Goal: Task Accomplishment & Management: Manage account settings

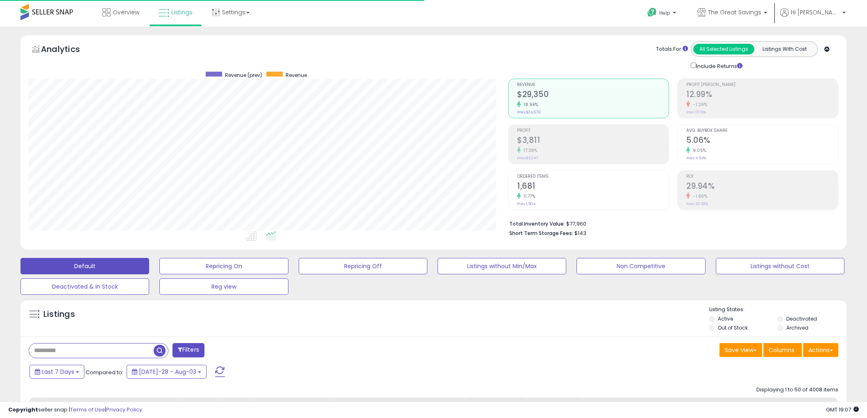
select select "**"
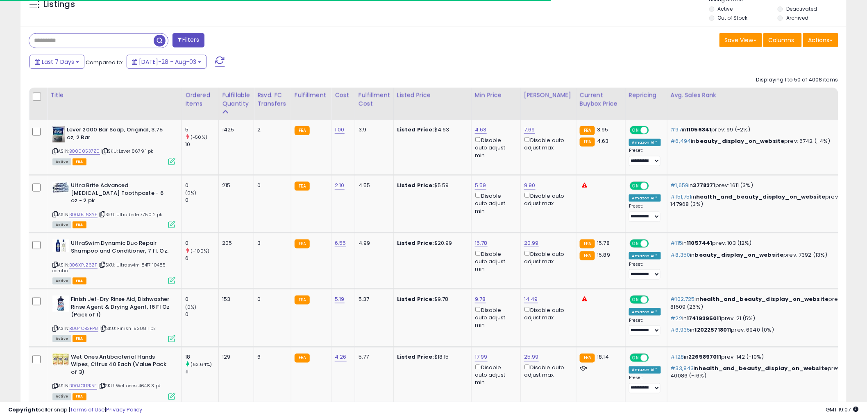
scroll to position [168, 479]
click at [77, 41] on input "text" at bounding box center [91, 41] width 125 height 14
paste input "**********"
type input "**********"
click at [241, 39] on span "button" at bounding box center [239, 41] width 12 height 12
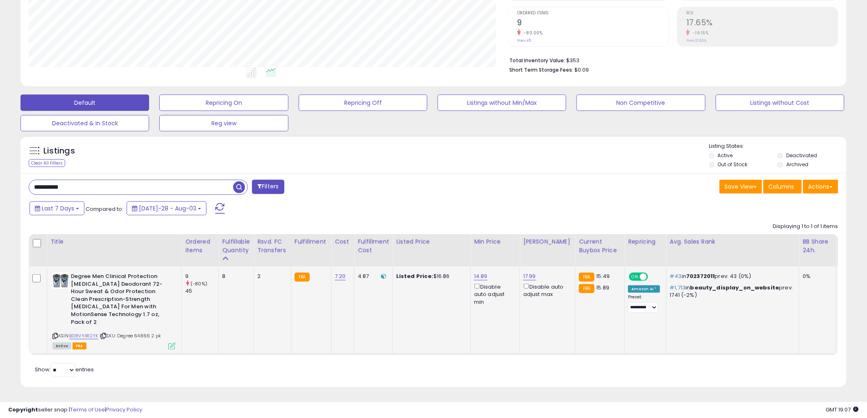
click at [168, 343] on div "Active FBA" at bounding box center [113, 346] width 123 height 6
click at [170, 343] on icon at bounding box center [171, 346] width 7 height 7
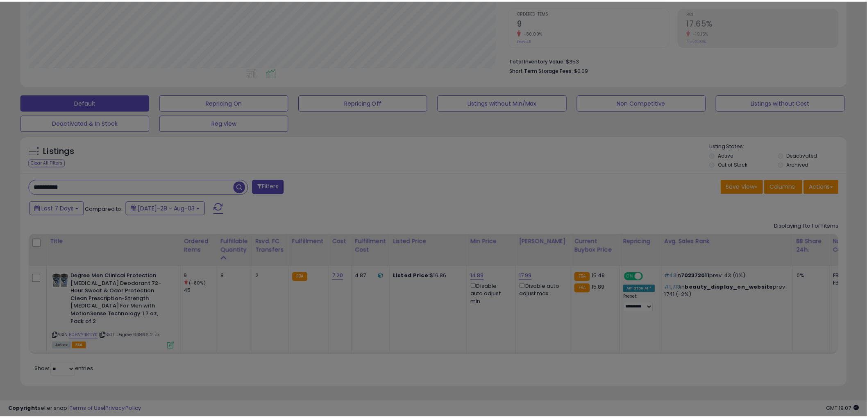
scroll to position [168, 484]
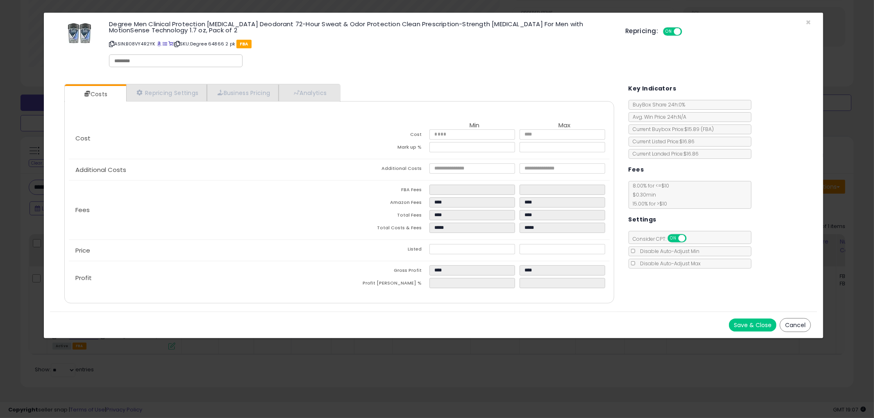
click at [808, 325] on button "Cancel" at bounding box center [795, 325] width 31 height 14
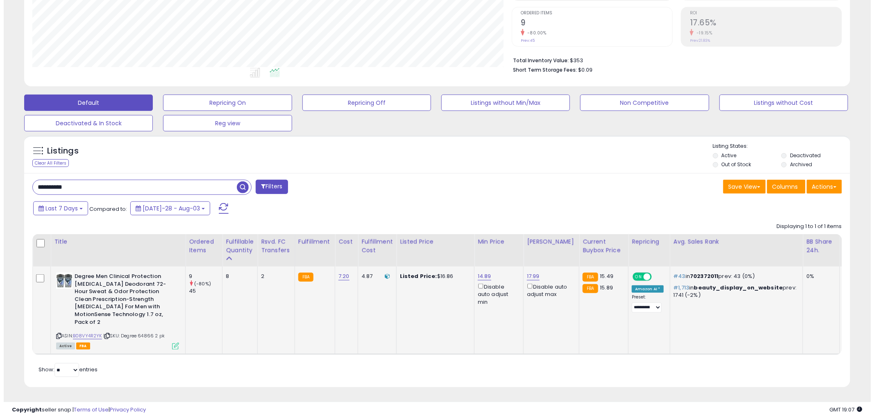
scroll to position [409512, 409200]
click at [54, 334] on icon at bounding box center [54, 336] width 5 height 5
click at [479, 272] on link "14.89" at bounding box center [481, 276] width 14 height 8
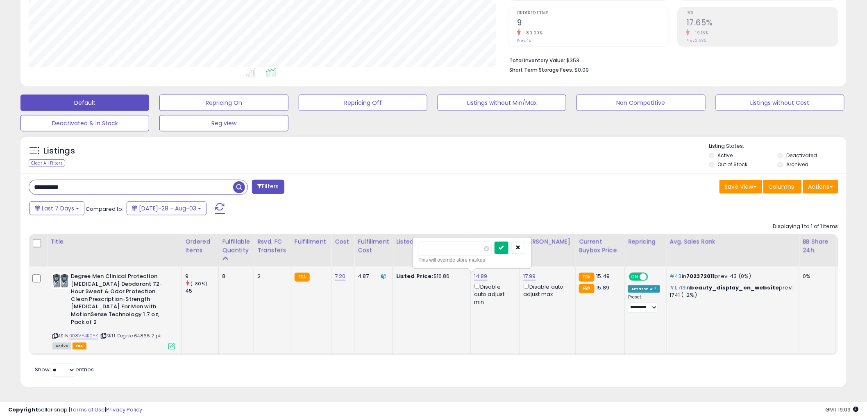
type input "*****"
click at [504, 245] on icon "submit" at bounding box center [501, 247] width 5 height 5
click at [170, 343] on icon at bounding box center [171, 346] width 7 height 7
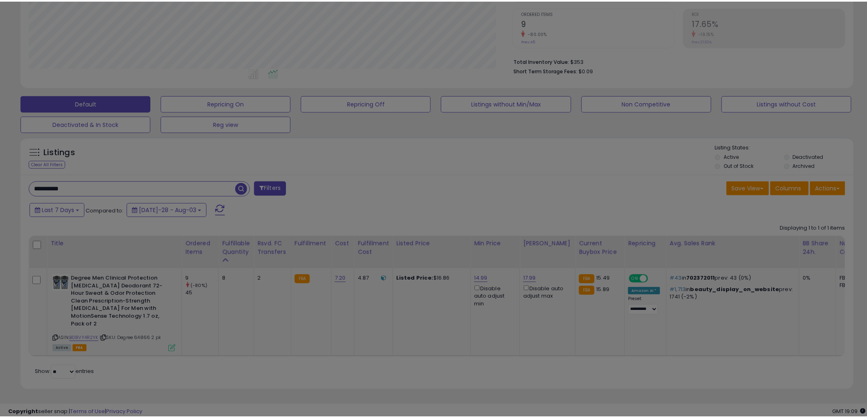
scroll to position [168, 484]
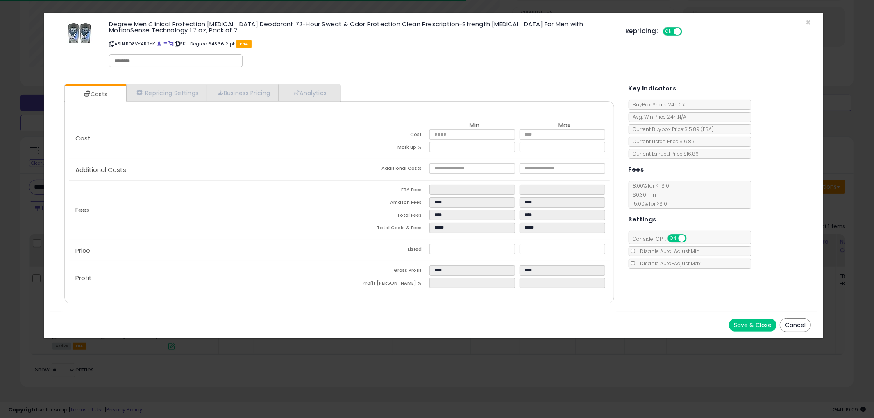
click at [804, 321] on button "Cancel" at bounding box center [795, 325] width 31 height 14
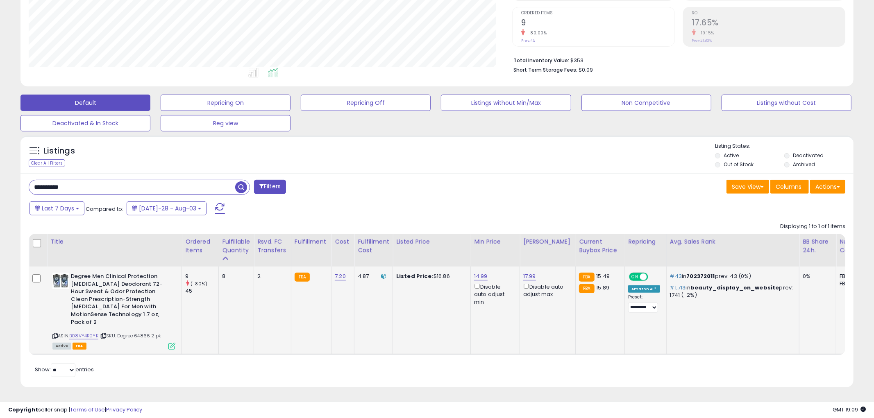
scroll to position [409512, 409200]
click at [172, 343] on icon at bounding box center [171, 346] width 7 height 7
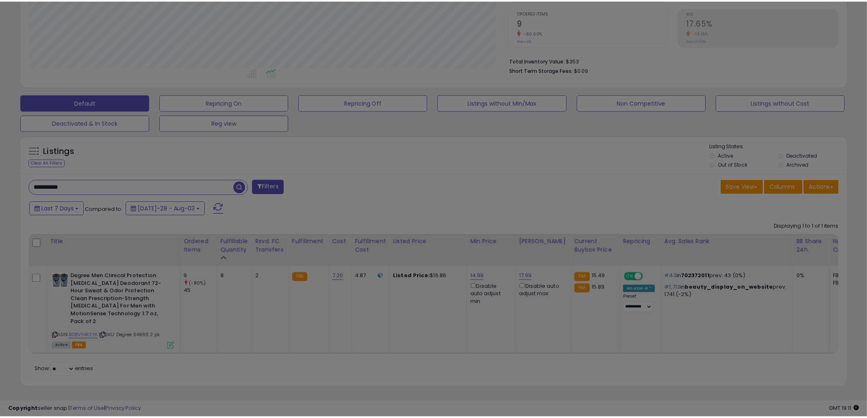
scroll to position [168, 484]
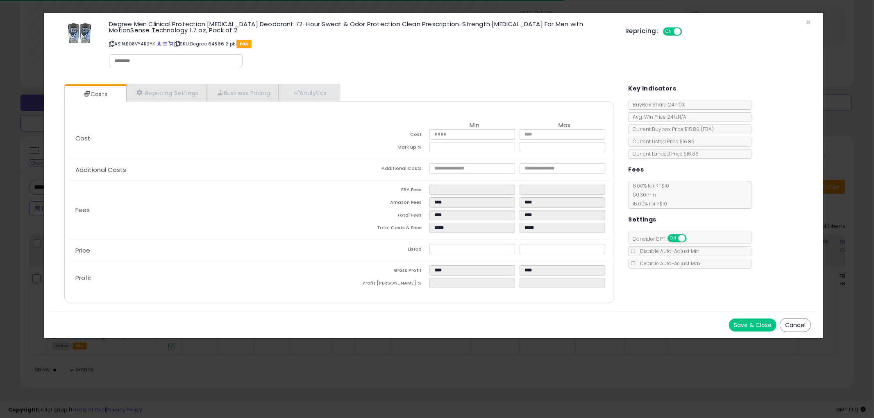
click at [797, 324] on button "Cancel" at bounding box center [795, 325] width 31 height 14
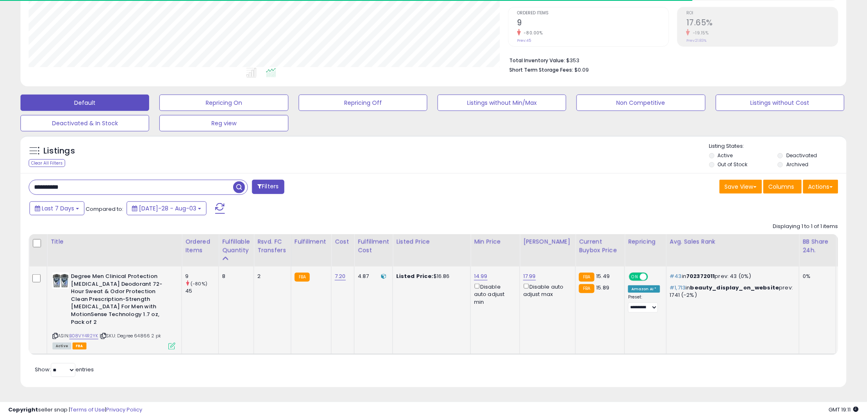
scroll to position [409512, 409200]
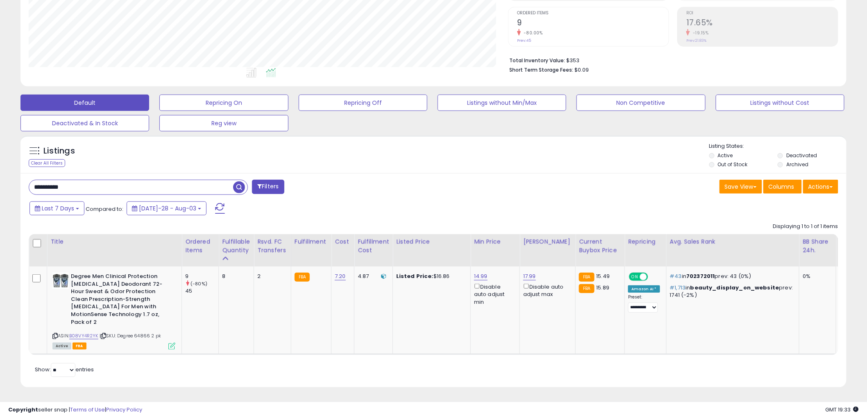
click at [204, 180] on input "**********" at bounding box center [131, 187] width 204 height 14
click at [240, 182] on span "button" at bounding box center [239, 187] width 12 height 12
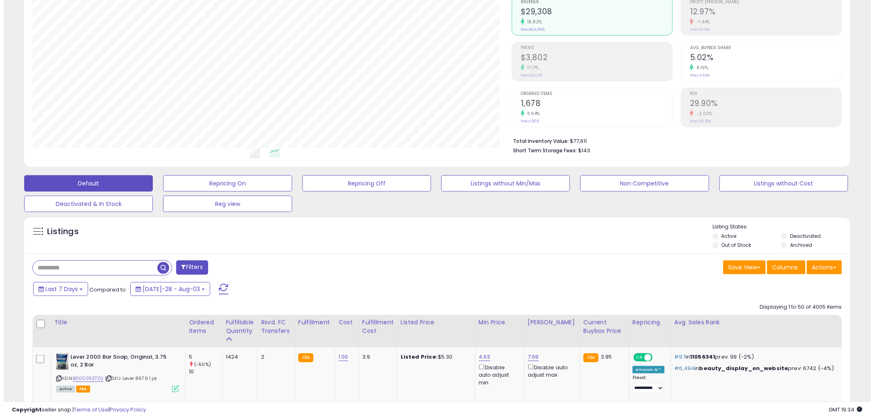
scroll to position [168, 479]
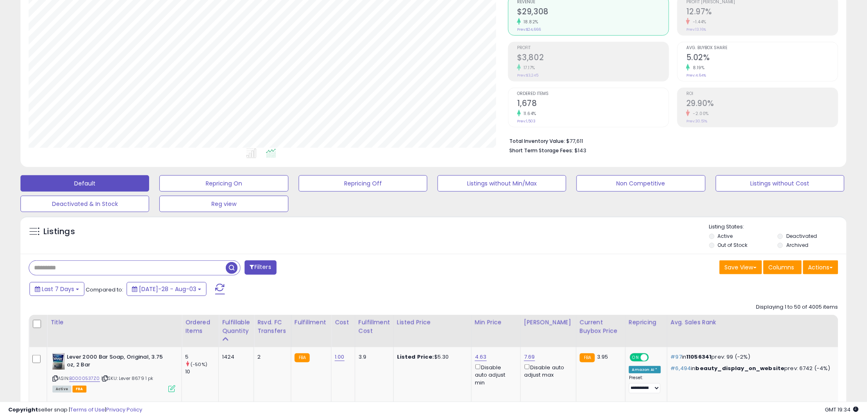
click at [66, 268] on input "text" at bounding box center [127, 268] width 197 height 14
click at [66, 268] on input "text" at bounding box center [131, 268] width 204 height 14
paste input "**********"
type input "**********"
click at [240, 265] on span "button" at bounding box center [239, 268] width 12 height 12
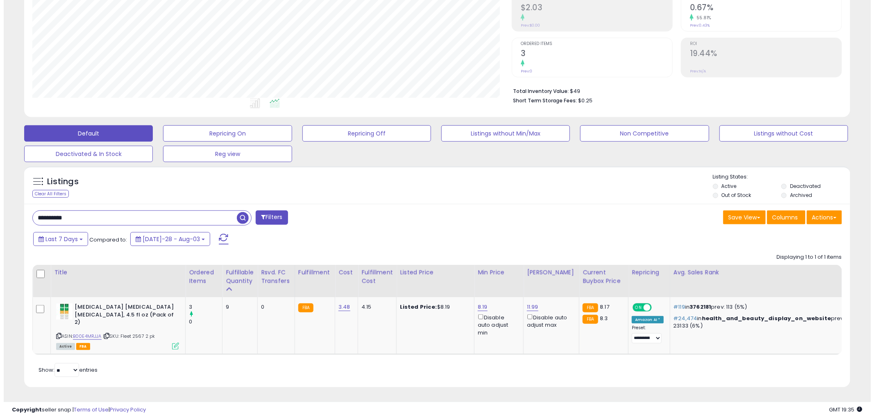
scroll to position [138, 0]
click at [171, 343] on icon at bounding box center [171, 346] width 7 height 7
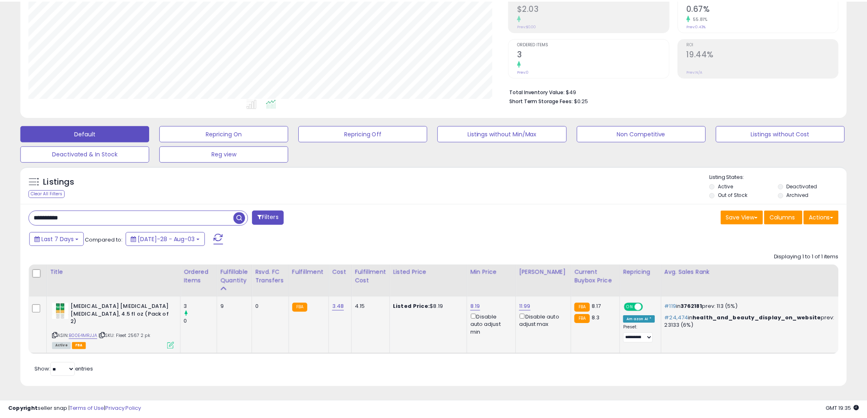
scroll to position [168, 484]
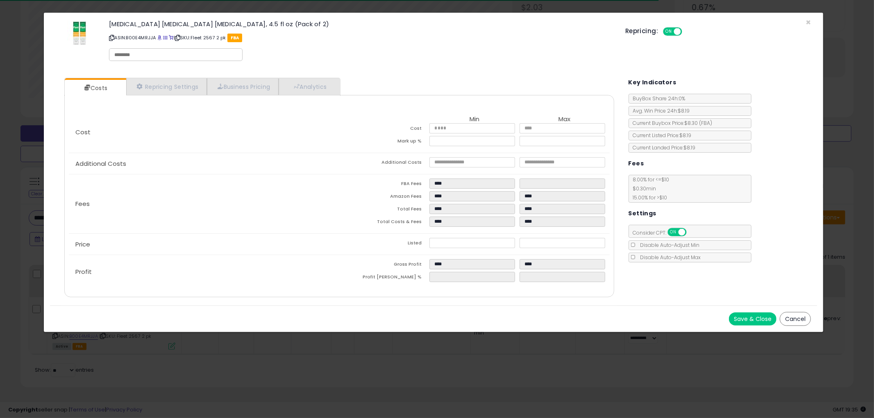
click at [796, 319] on button "Cancel" at bounding box center [795, 319] width 31 height 14
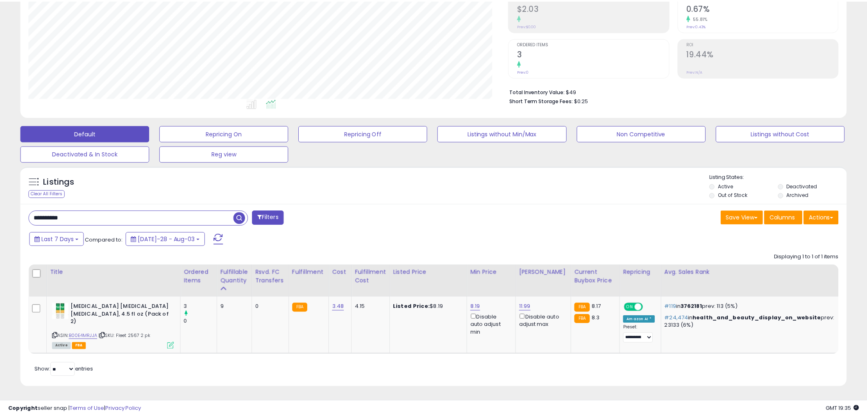
scroll to position [409512, 409200]
